Goal: Information Seeking & Learning: Learn about a topic

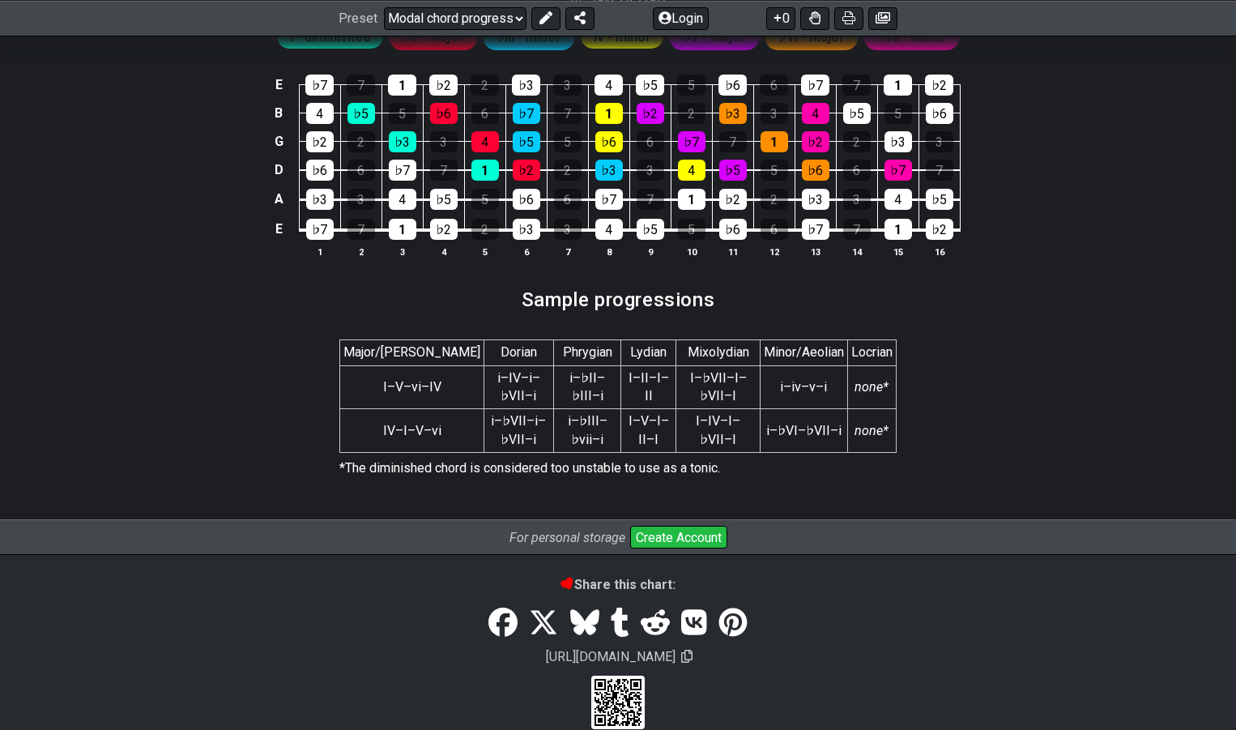
scroll to position [2946, 0]
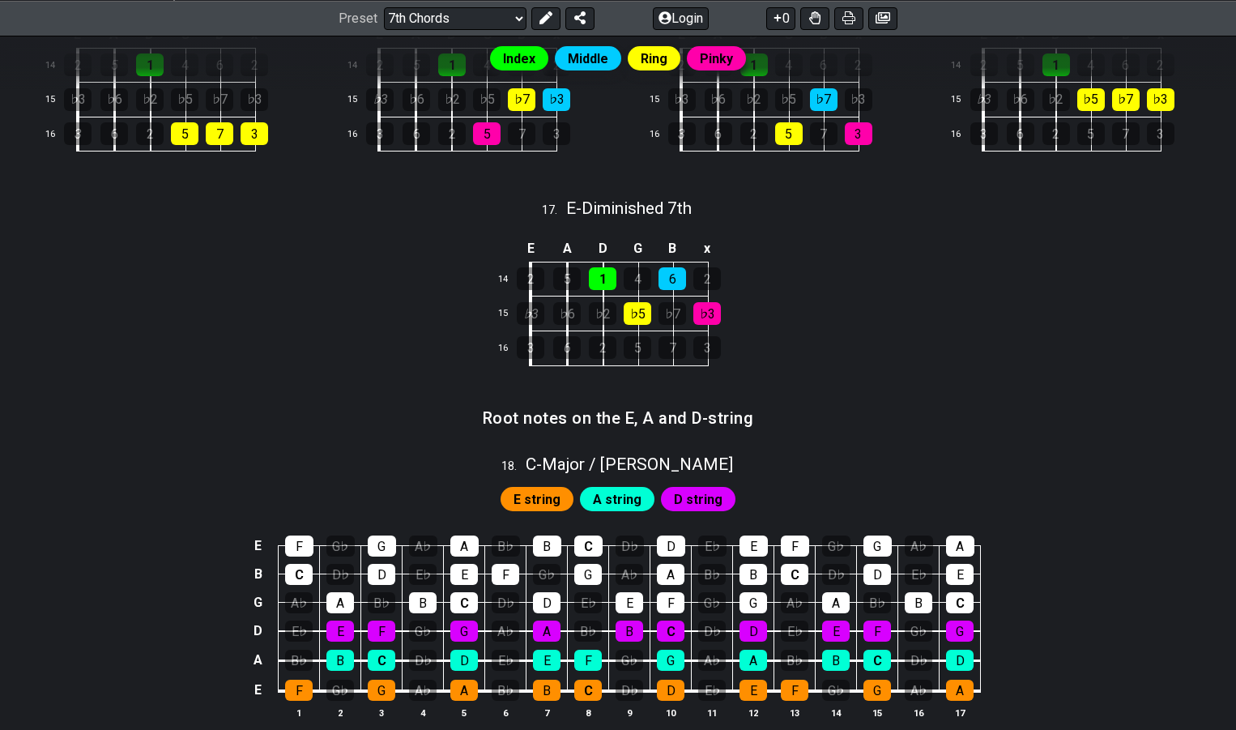
scroll to position [1619, 0]
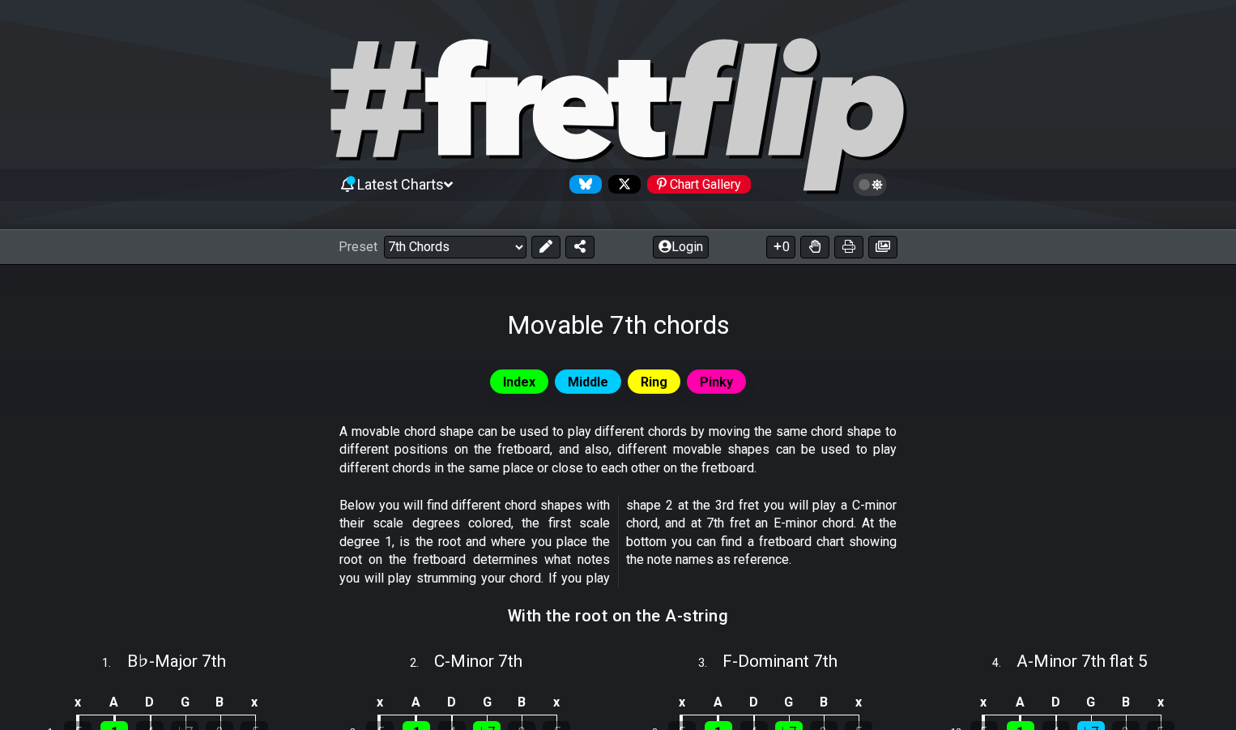
scroll to position [1619, 0]
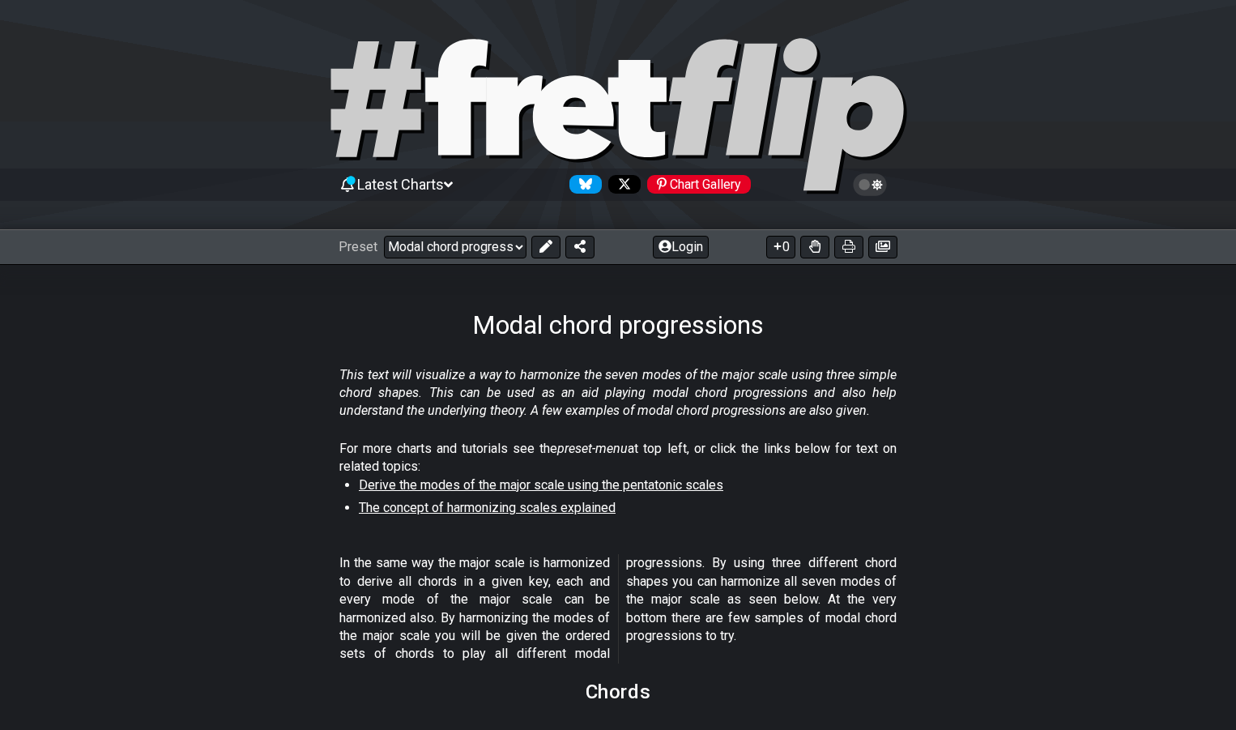
scroll to position [2946, 0]
